Goal: Check status

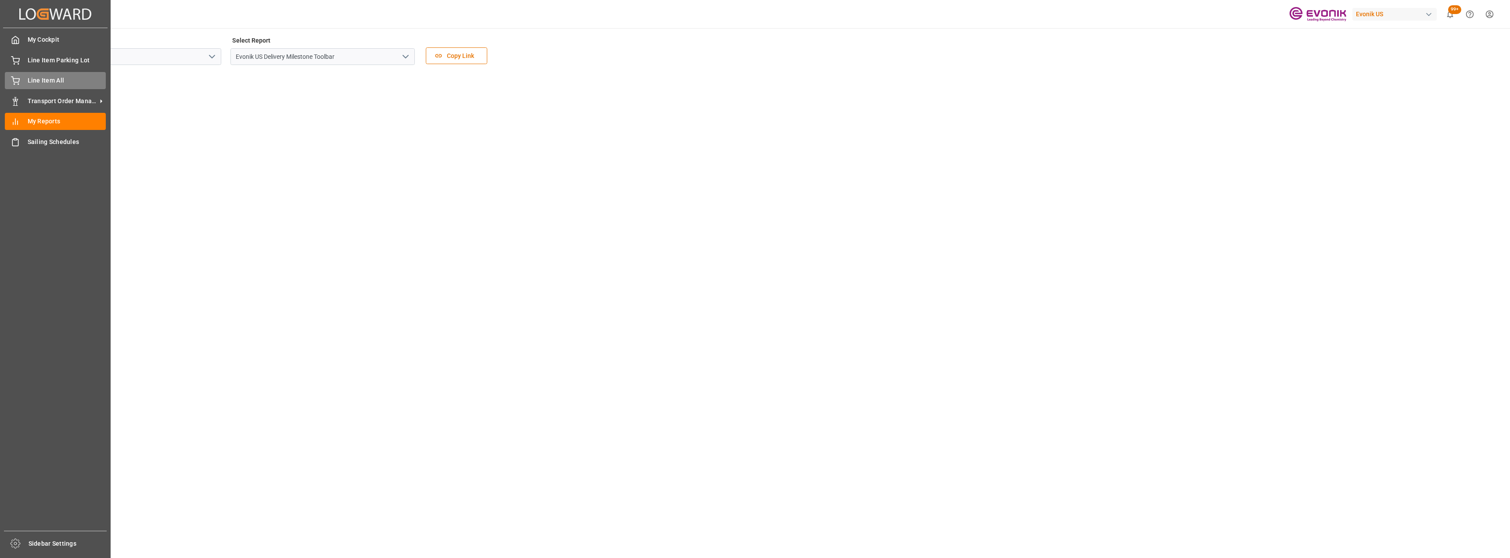
click at [32, 79] on span "Line Item All" at bounding box center [67, 80] width 79 height 9
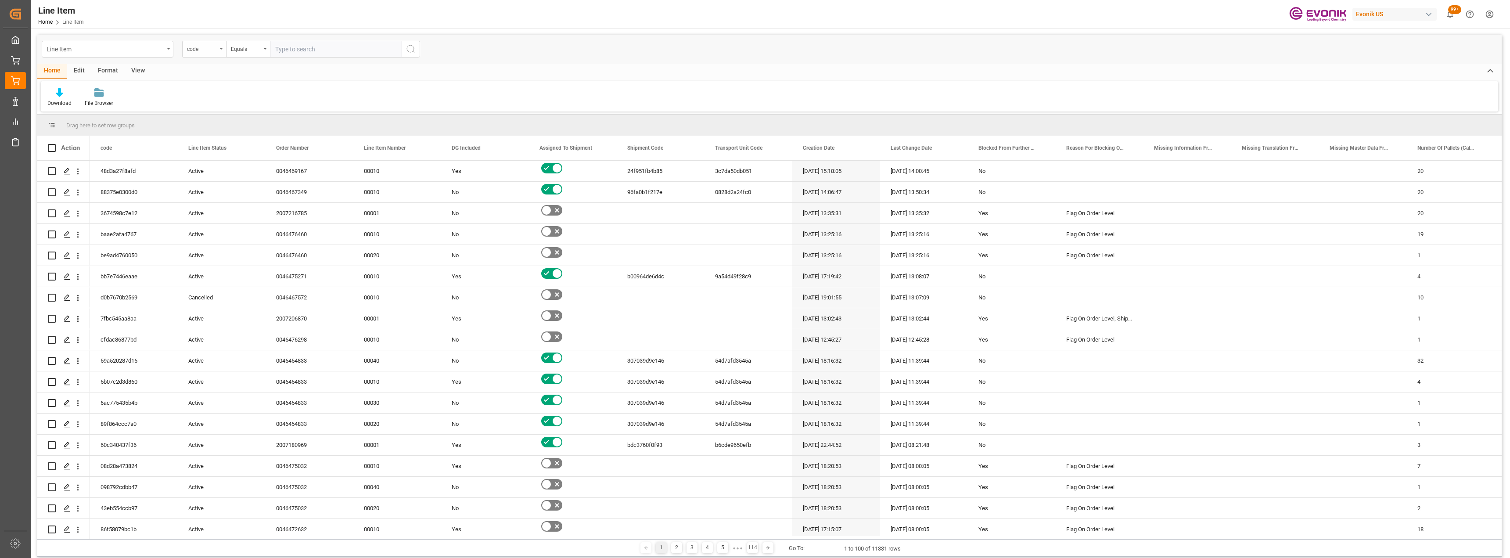
click at [207, 51] on div "code" at bounding box center [202, 48] width 30 height 10
click at [213, 131] on div "Order Number" at bounding box center [248, 126] width 131 height 18
click at [336, 47] on input "text" at bounding box center [336, 49] width 132 height 17
click at [312, 49] on input "00464" at bounding box center [336, 49] width 132 height 17
type input "0046472390"
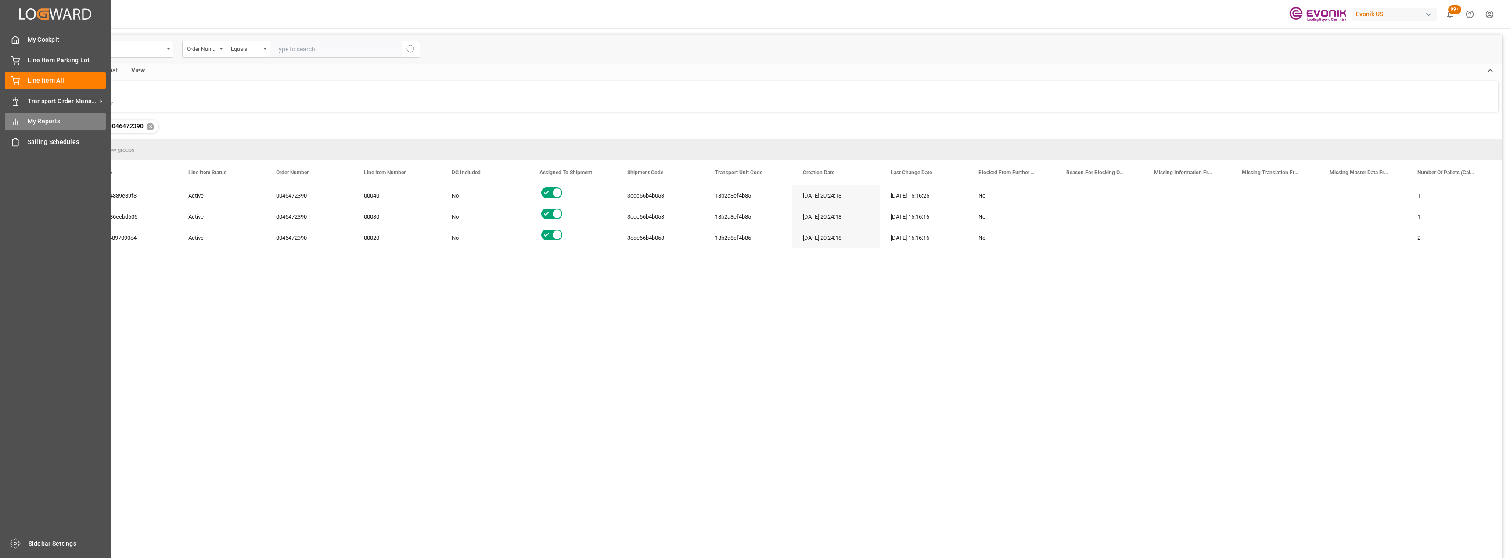
click at [44, 116] on div "My Reports My Reports" at bounding box center [55, 121] width 101 height 17
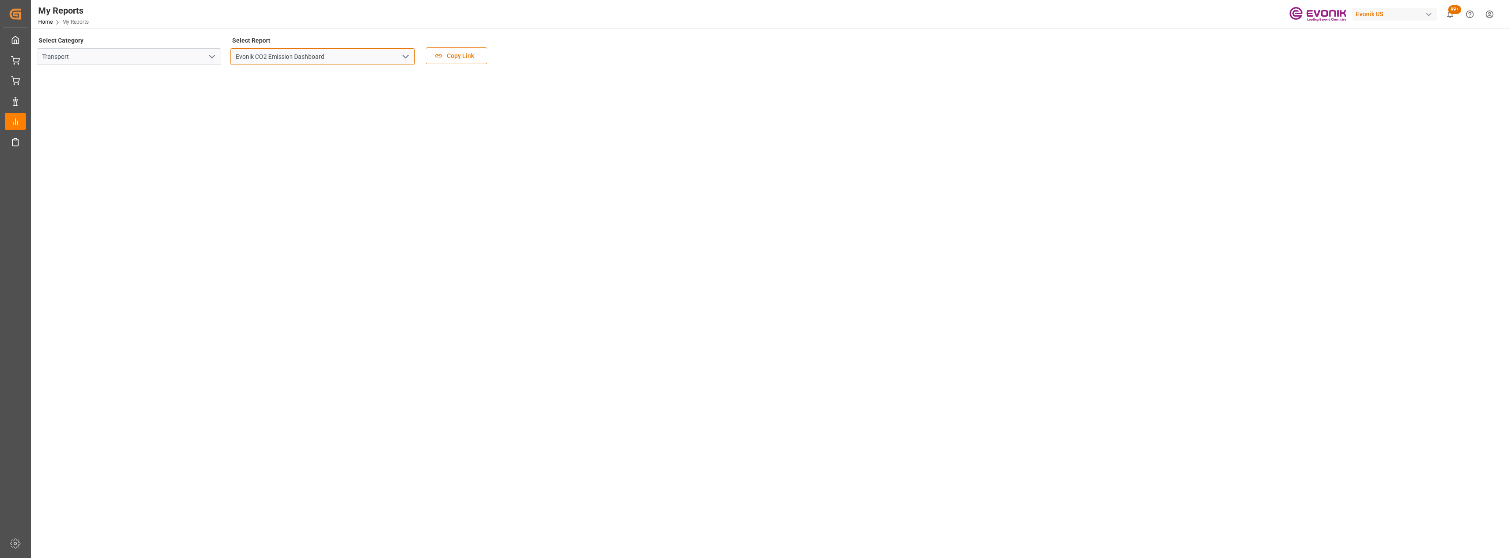
click at [389, 61] on input "Evonik CO2 Emission Dashboard" at bounding box center [322, 56] width 184 height 17
click at [408, 62] on button "open menu" at bounding box center [404, 57] width 13 height 14
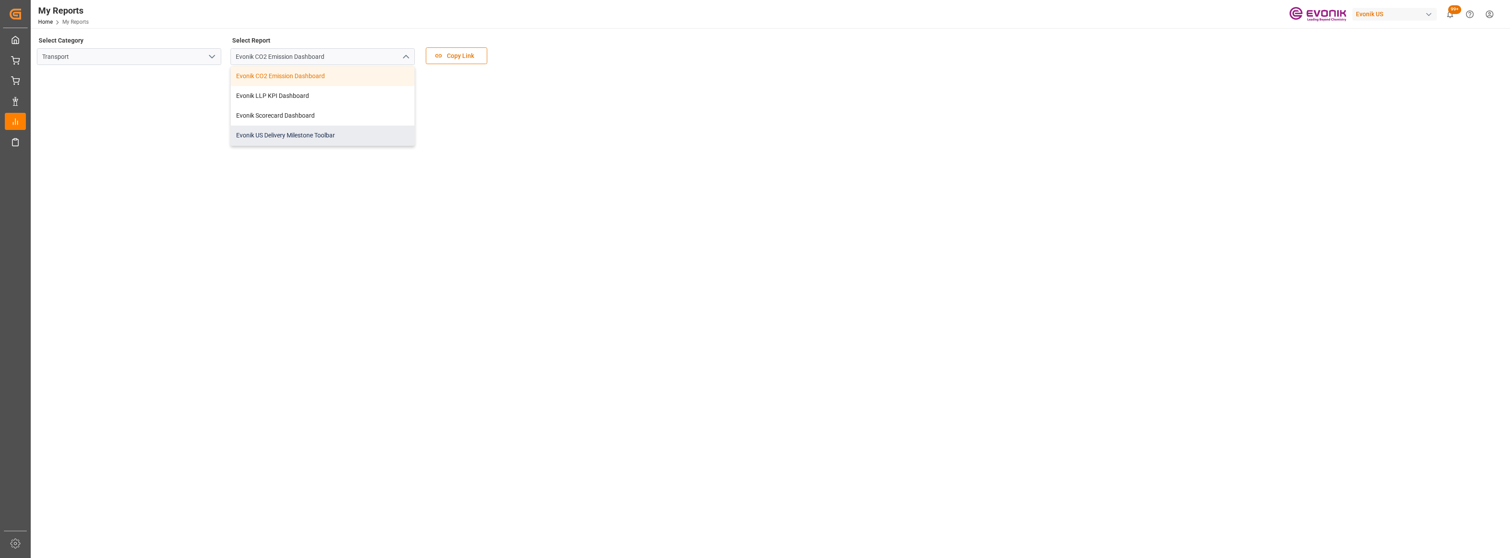
click at [305, 140] on div "Evonik US Delivery Milestone Toolbar" at bounding box center [322, 136] width 183 height 20
